Goal: Navigation & Orientation: Find specific page/section

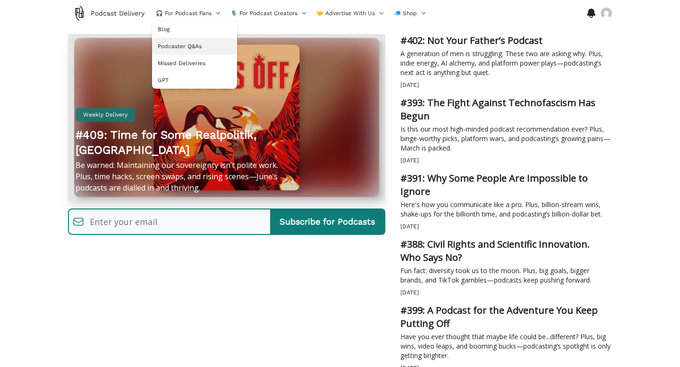
click at [199, 45] on span "Podcaster Q&As" at bounding box center [180, 47] width 44 height 8
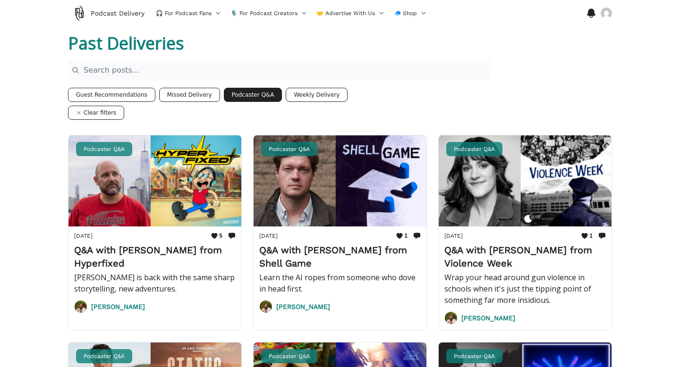
click at [185, 95] on button "Missed Delivery" at bounding box center [189, 95] width 61 height 14
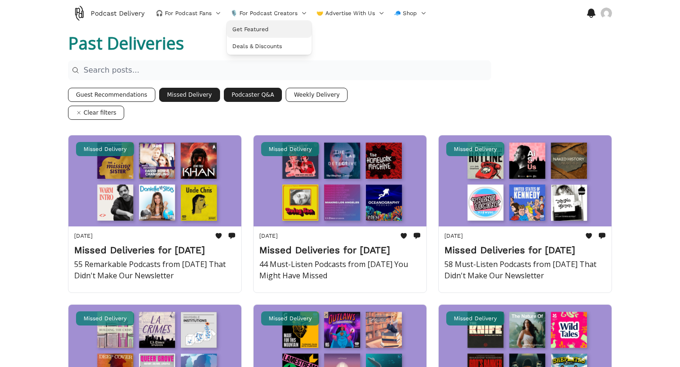
click at [258, 34] on link "Get Featured" at bounding box center [269, 29] width 85 height 17
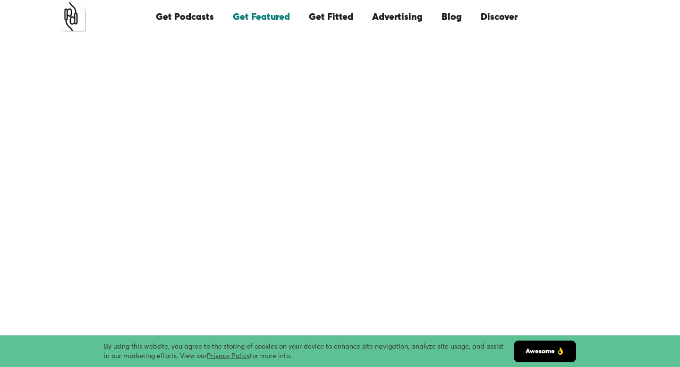
click at [204, 17] on link "Get Podcasts" at bounding box center [184, 17] width 77 height 32
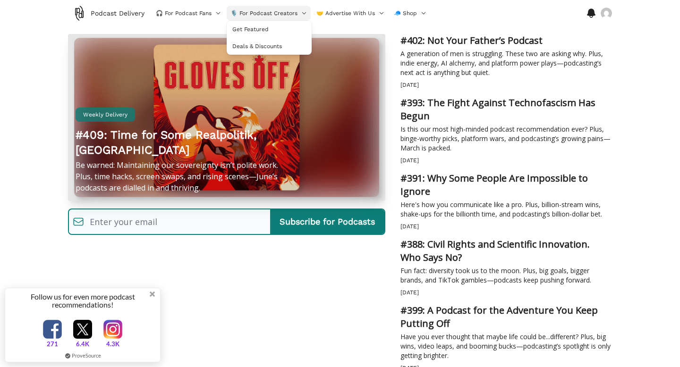
click at [247, 11] on span "🎙️ For Podcast Creators" at bounding box center [263, 13] width 67 height 8
click at [254, 47] on span "Deals & Discounts" at bounding box center [257, 47] width 50 height 8
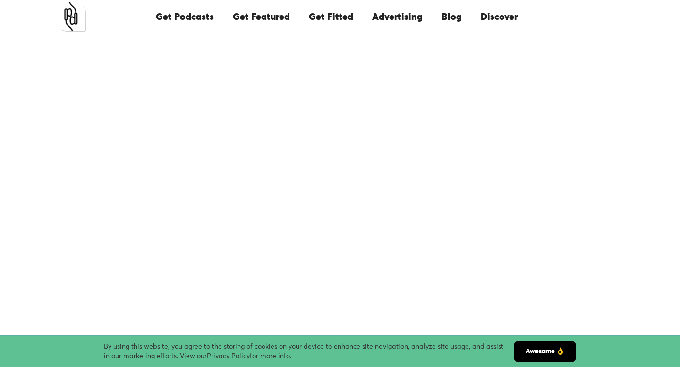
click at [330, 17] on link "Get Fitted" at bounding box center [330, 17] width 63 height 32
